Goal: Transaction & Acquisition: Purchase product/service

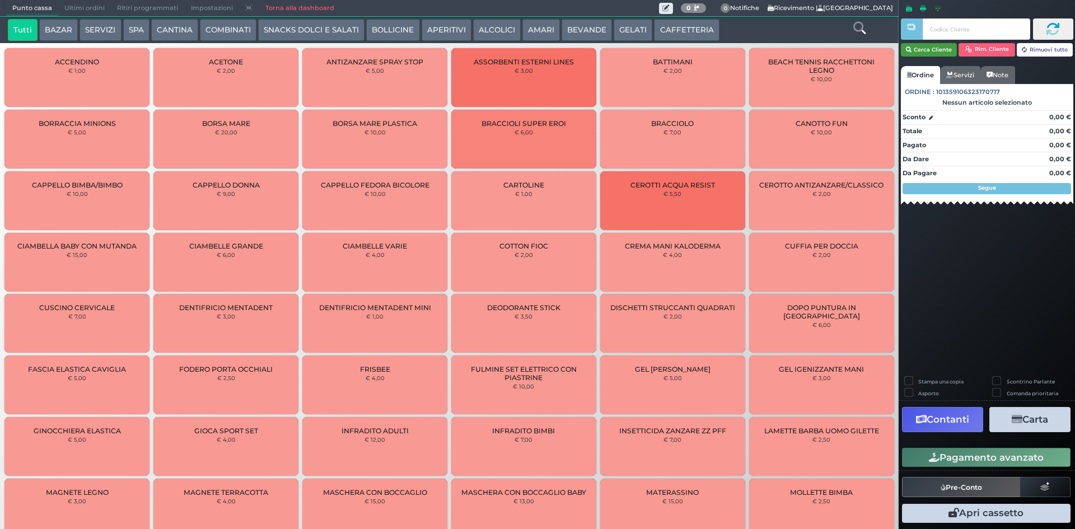
click at [927, 49] on button "Cerca Cliente" at bounding box center [929, 49] width 57 height 13
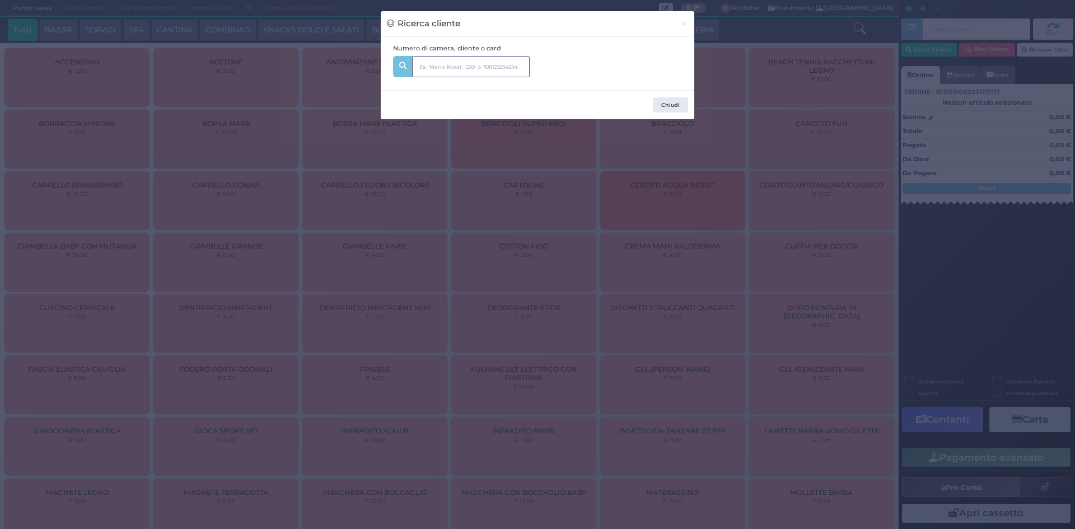
click at [473, 62] on input "text" at bounding box center [471, 66] width 118 height 21
type input "218"
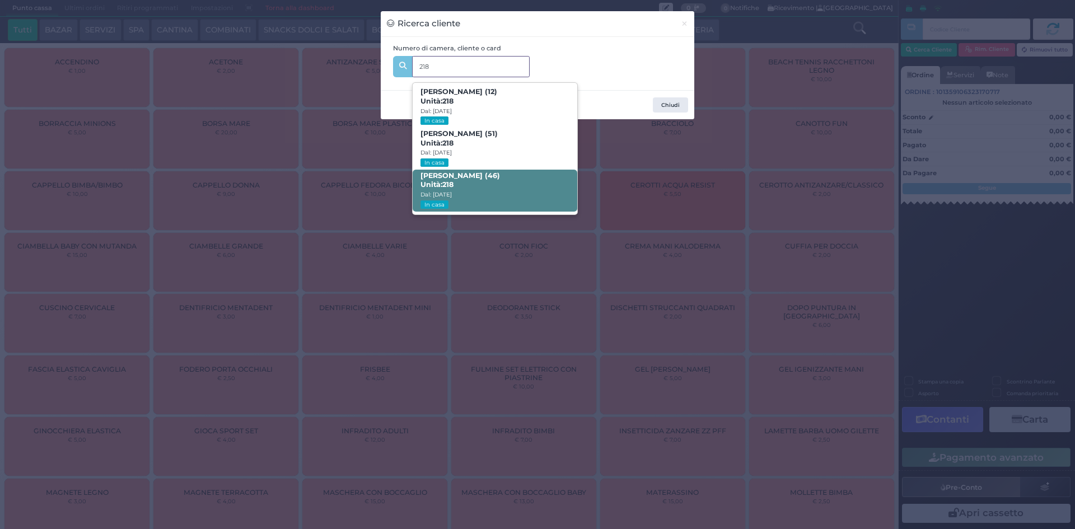
click at [512, 183] on span "[PERSON_NAME] (46) Unità: 218 Dal: [DATE] In casa" at bounding box center [495, 191] width 164 height 42
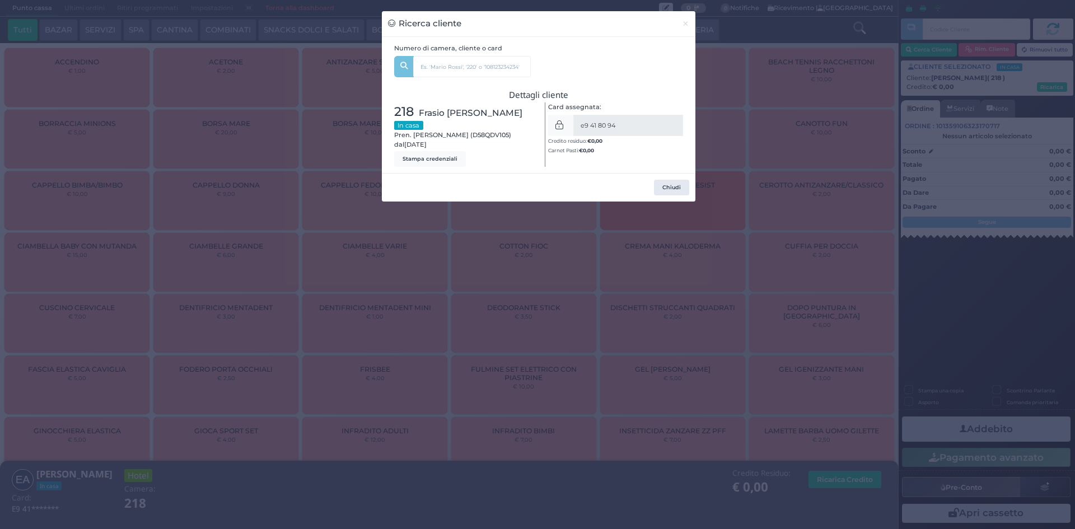
drag, startPoint x: 670, startPoint y: 216, endPoint x: 110, endPoint y: 34, distance: 588.8
click at [663, 202] on div "Chiudi" at bounding box center [539, 187] width 314 height 29
click at [674, 195] on button "Chiudi" at bounding box center [671, 188] width 35 height 16
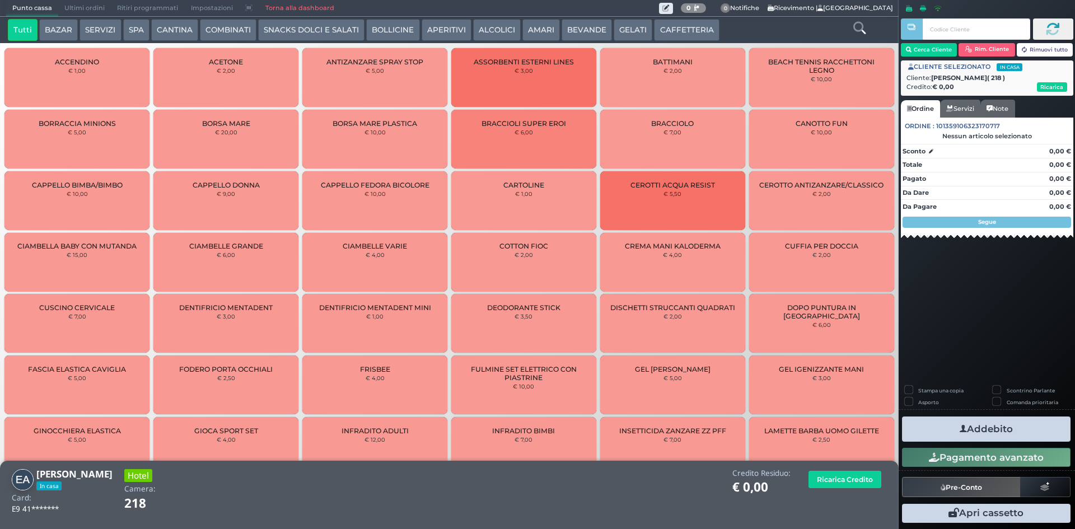
click at [113, 29] on button "SERVIZI" at bounding box center [100, 30] width 41 height 22
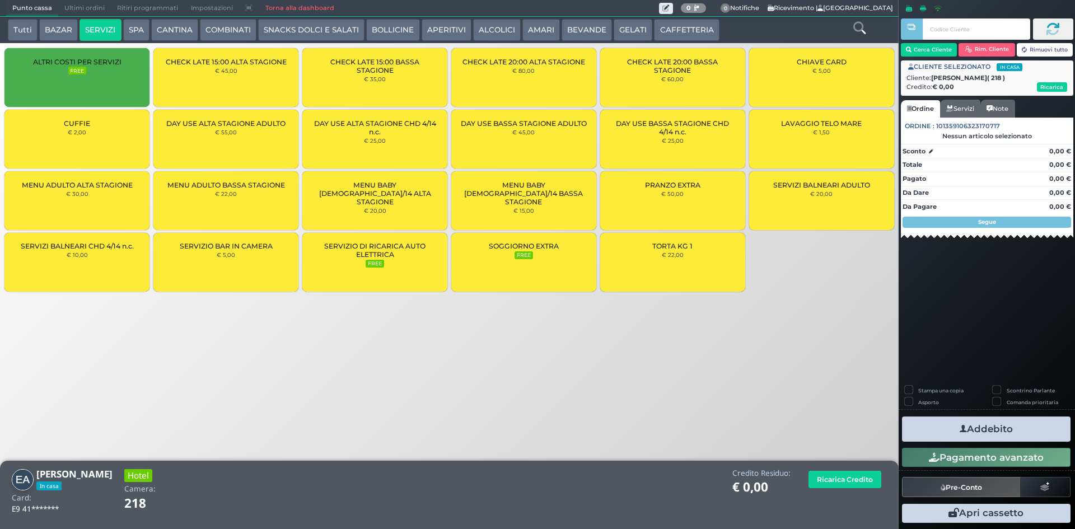
click at [126, 32] on button "SPA" at bounding box center [136, 30] width 26 height 22
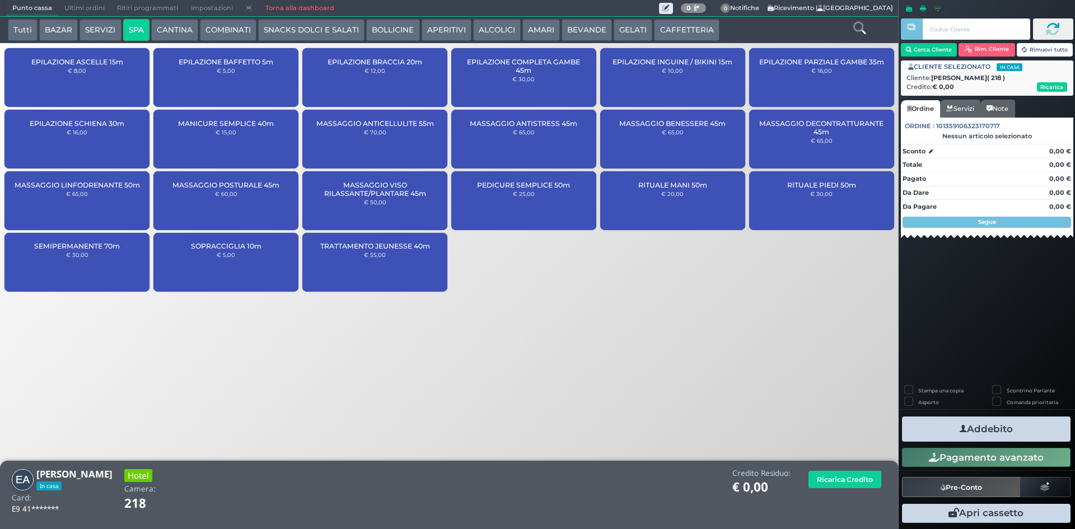
click at [89, 72] on div "EPILAZIONE ASCELLE 15m € 8,00" at bounding box center [76, 77] width 145 height 59
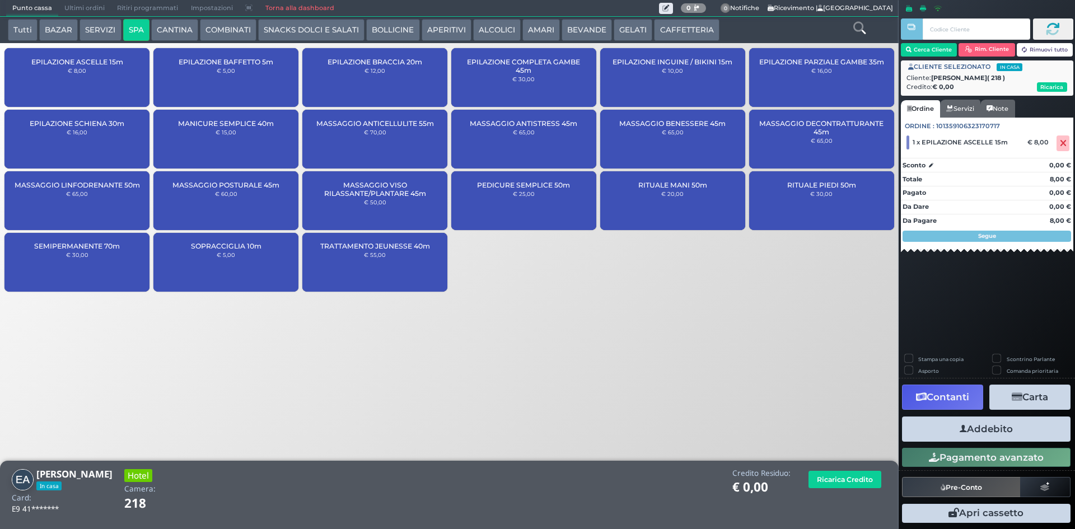
click at [240, 143] on div "MANICURE SEMPLICE 40m € 15,00" at bounding box center [225, 139] width 145 height 59
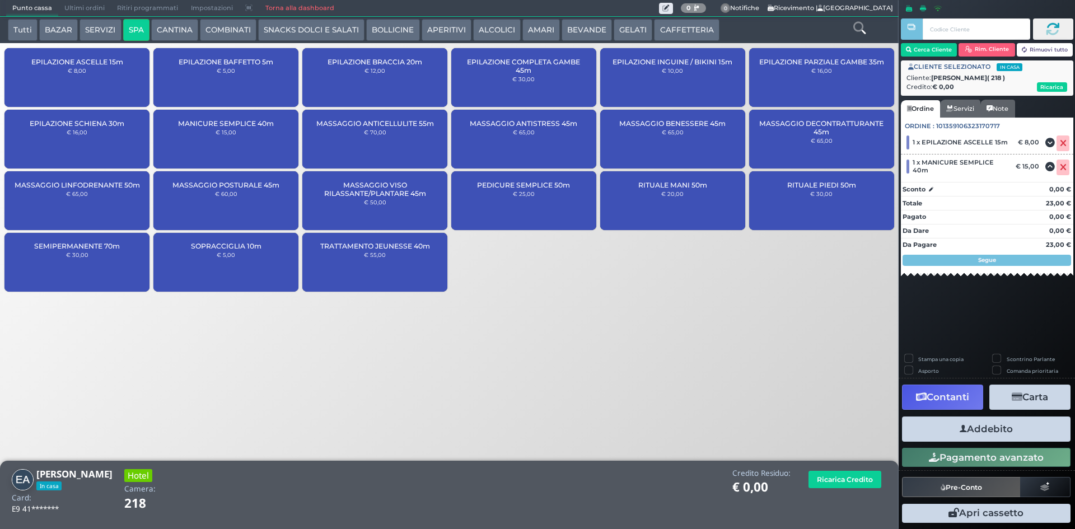
click at [1015, 429] on button "Addebito" at bounding box center [986, 429] width 169 height 25
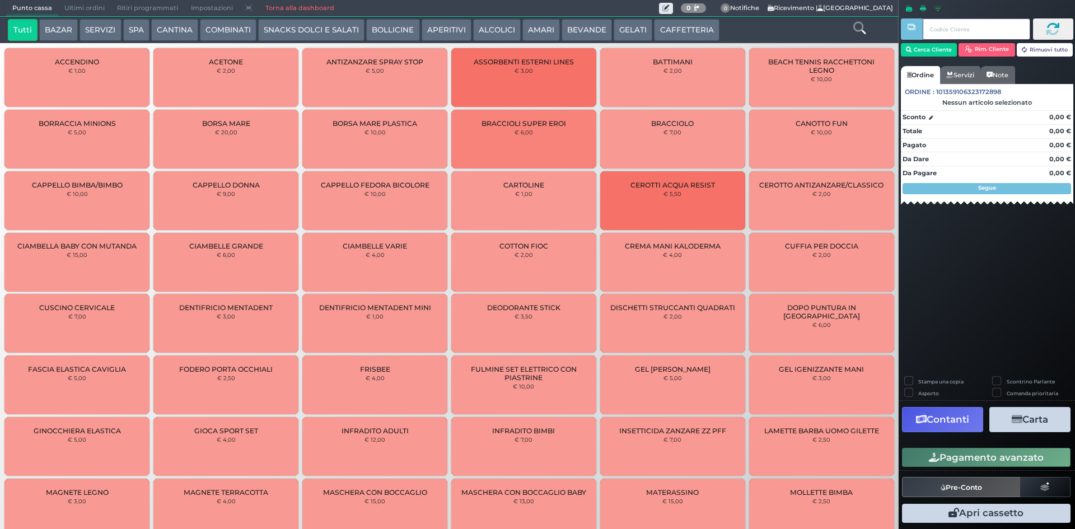
type input "4"
